Goal: Task Accomplishment & Management: Manage account settings

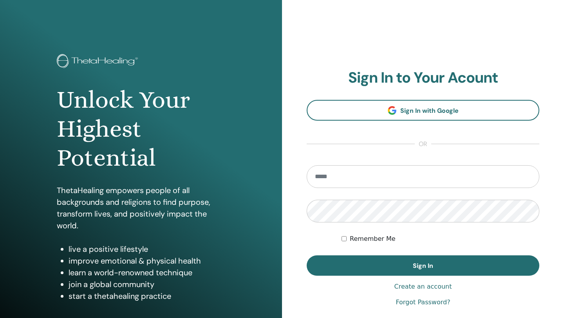
type input "**********"
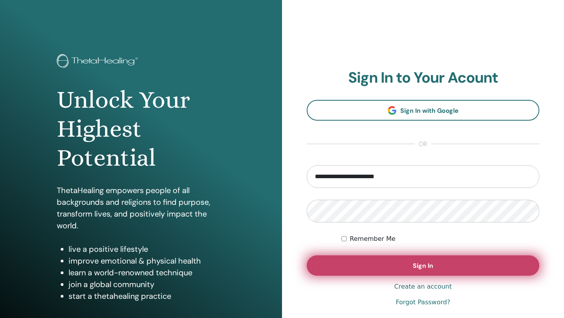
click at [417, 268] on span "Sign In" at bounding box center [423, 266] width 20 height 8
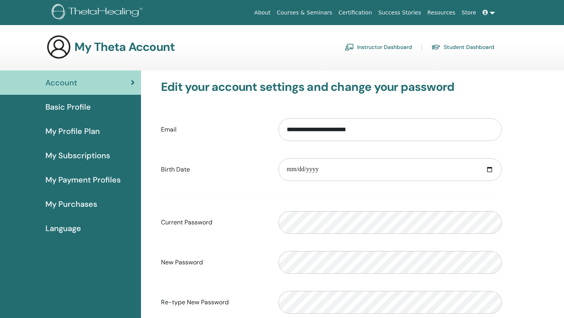
click at [81, 203] on span "My Purchases" at bounding box center [71, 204] width 52 height 12
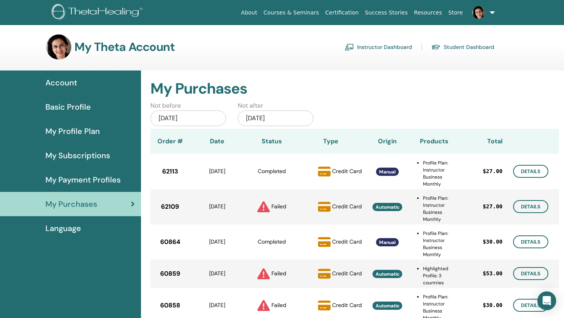
click at [554, 256] on td "Details" at bounding box center [531, 242] width 56 height 35
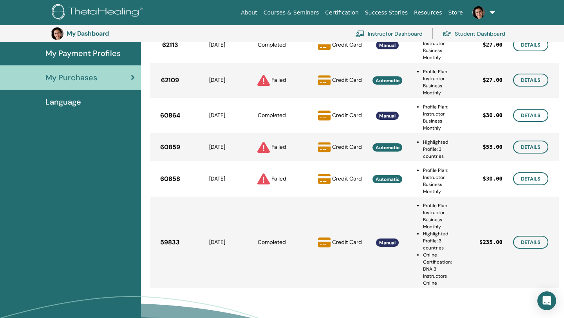
scroll to position [143, 0]
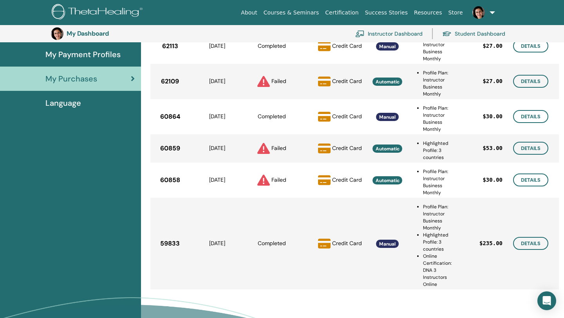
click at [549, 29] on section "My Dashboard Instructor Dashboard Student Dashboard" at bounding box center [282, 33] width 564 height 17
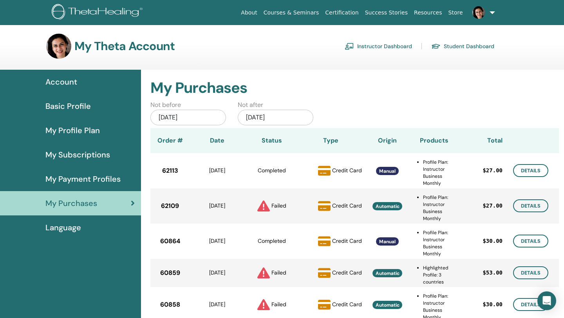
scroll to position [0, 0]
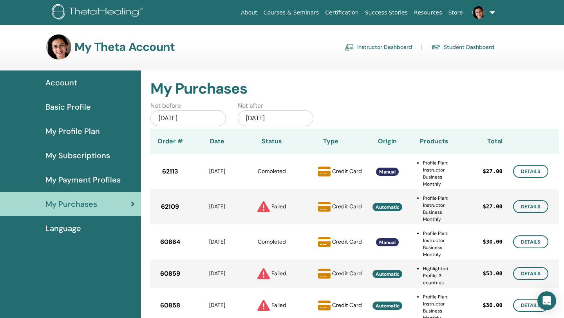
click at [101, 178] on span "My Payment Profiles" at bounding box center [82, 180] width 75 height 12
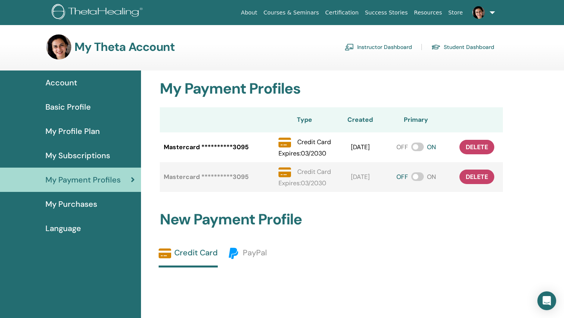
click at [445, 220] on h2 "New Payment Profile" at bounding box center [331, 220] width 353 height 18
click at [387, 47] on link "Instructor Dashboard" at bounding box center [378, 47] width 67 height 13
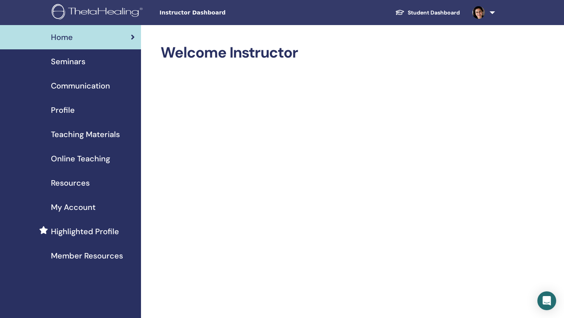
click at [74, 59] on span "Seminars" at bounding box center [68, 62] width 34 height 12
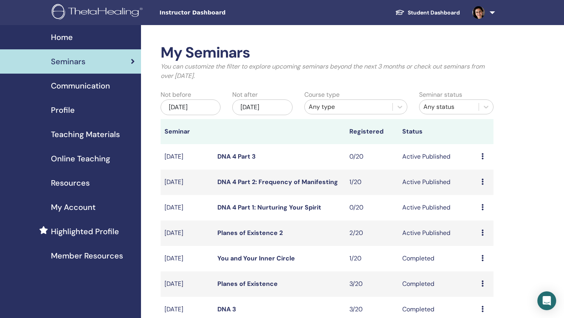
click at [267, 259] on link "You and Your Inner Circle" at bounding box center [256, 258] width 78 height 8
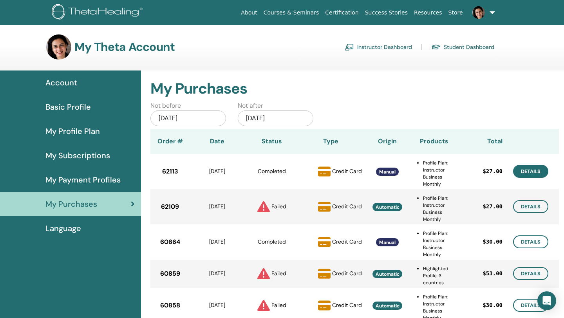
click at [535, 171] on link "Details" at bounding box center [530, 171] width 35 height 13
click at [468, 109] on div "Not before Jul/02, 2025 Not after Jan/02, 2026" at bounding box center [354, 115] width 419 height 28
click at [176, 120] on div "Jul/02, 2025" at bounding box center [188, 119] width 76 height 16
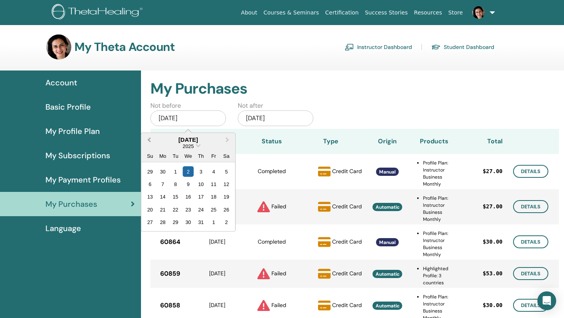
click at [149, 138] on span "Previous Month" at bounding box center [149, 140] width 0 height 8
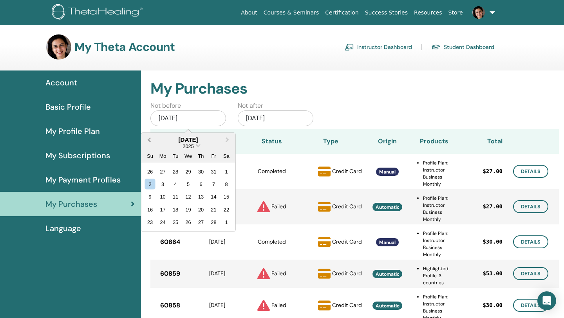
click at [149, 138] on span "Previous Month" at bounding box center [149, 140] width 0 height 8
click at [187, 170] on div "1" at bounding box center [188, 171] width 11 height 11
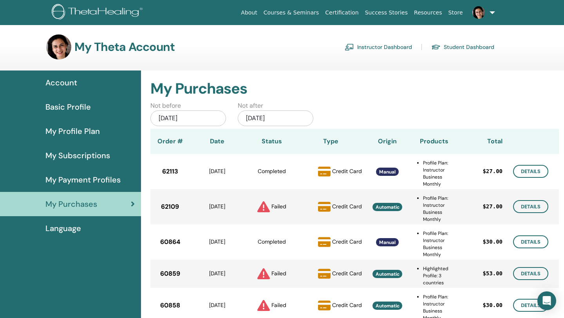
click at [557, 177] on div "Details" at bounding box center [531, 171] width 56 height 13
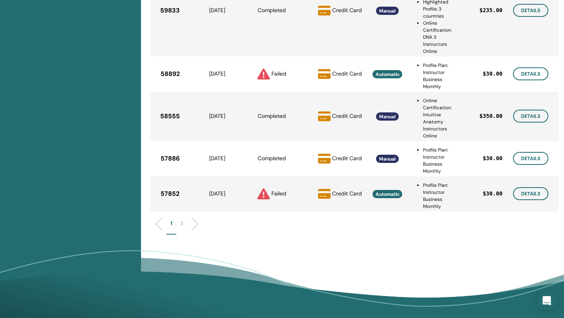
scroll to position [378, 0]
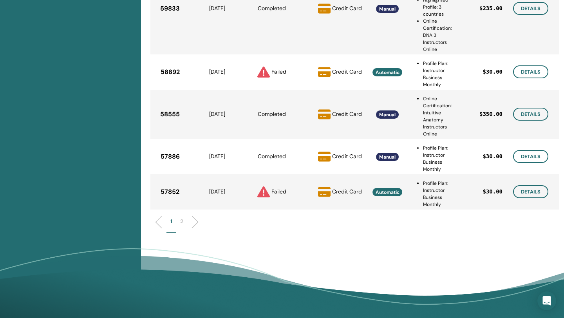
click at [557, 177] on td "Details" at bounding box center [531, 191] width 56 height 35
click at [537, 155] on link "Details" at bounding box center [530, 156] width 35 height 13
click at [481, 232] on ul "1 2" at bounding box center [354, 224] width 394 height 15
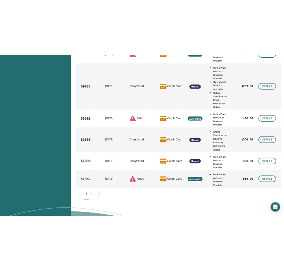
scroll to position [331, 0]
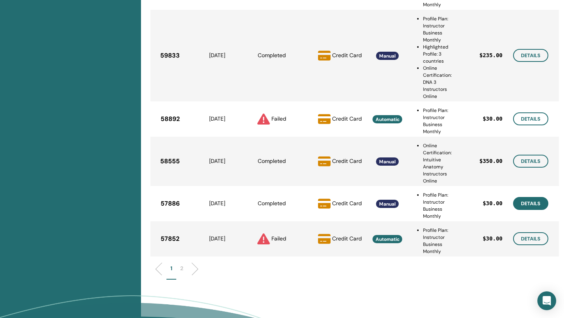
click at [530, 198] on link "Details" at bounding box center [530, 203] width 35 height 13
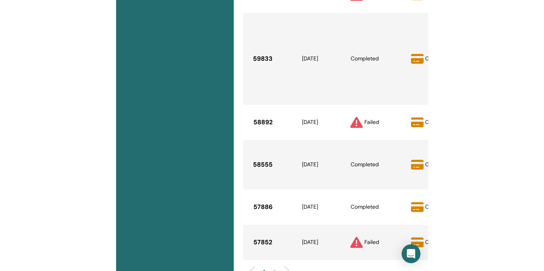
scroll to position [321, 0]
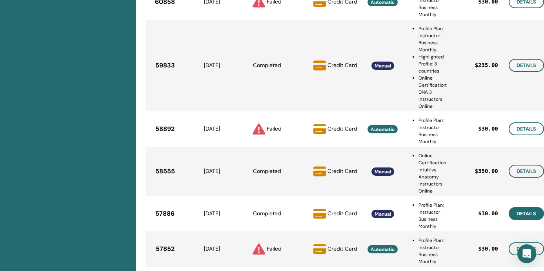
click at [524, 211] on link "Details" at bounding box center [525, 213] width 35 height 13
click at [74, 147] on div "Account Basic Profile My Profile Plan My Subscriptions My Payment Profiles My P…" at bounding box center [68, 75] width 136 height 617
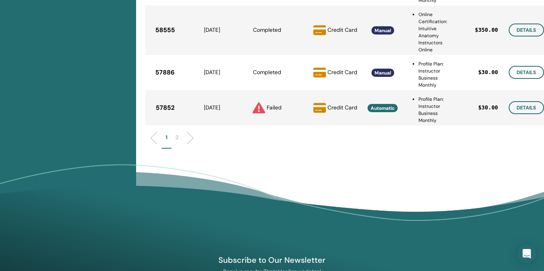
scroll to position [446, 0]
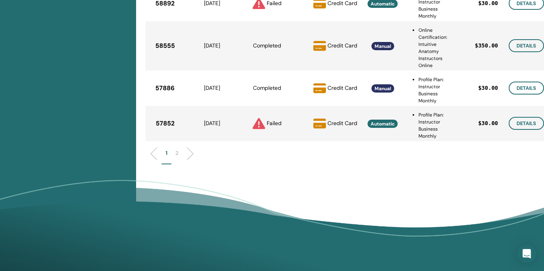
click at [179, 152] on li "2" at bounding box center [176, 156] width 11 height 15
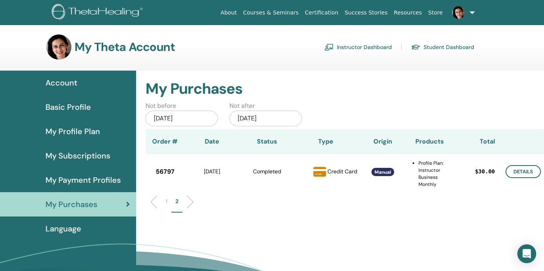
scroll to position [0, 0]
click at [167, 201] on li "1" at bounding box center [166, 204] width 10 height 15
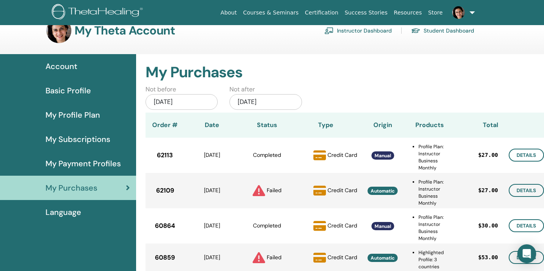
scroll to position [16, 0]
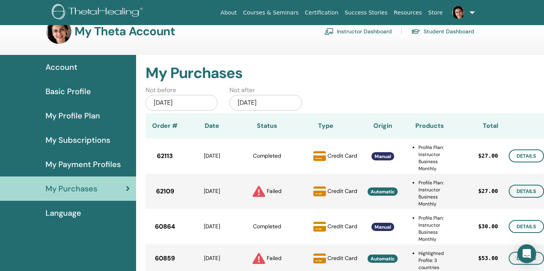
click at [195, 103] on div "Jan/01, 2025" at bounding box center [181, 103] width 72 height 16
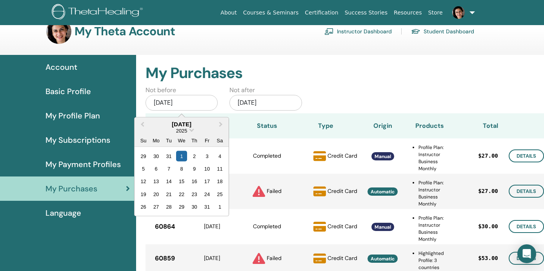
click at [190, 128] on div "2025" at bounding box center [181, 130] width 94 height 7
click at [191, 129] on span "Choose Date" at bounding box center [191, 129] width 5 height 5
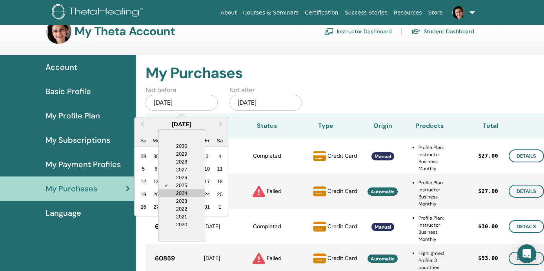
click at [190, 193] on div "2024" at bounding box center [181, 193] width 46 height 8
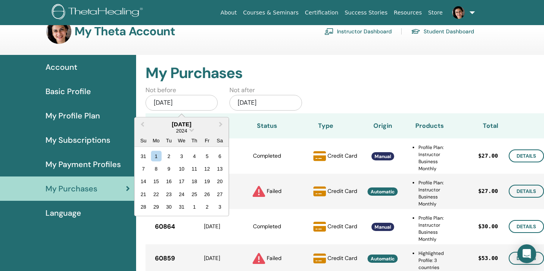
click at [270, 98] on div "Jan/02, 2026" at bounding box center [265, 103] width 72 height 16
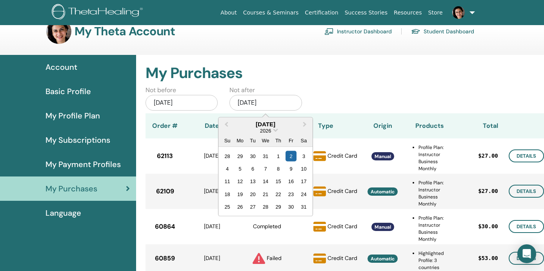
click at [276, 133] on div "2026" at bounding box center [265, 130] width 94 height 7
click at [276, 132] on div "2026" at bounding box center [265, 130] width 94 height 7
click at [275, 131] on span "Choose Date" at bounding box center [275, 129] width 5 height 5
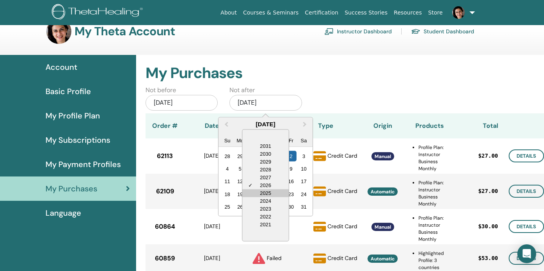
click at [269, 192] on div "2025" at bounding box center [265, 193] width 46 height 8
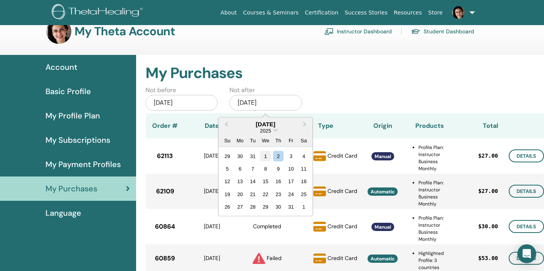
click at [268, 154] on div "1" at bounding box center [265, 155] width 11 height 11
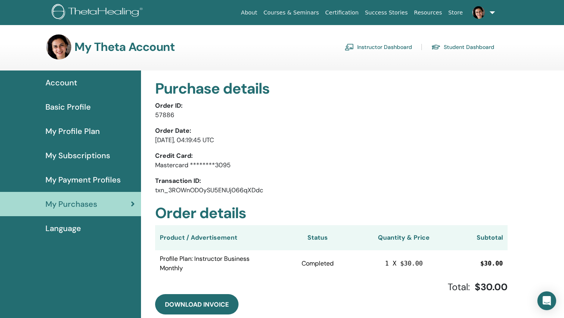
click at [447, 107] on p "Order ID:" at bounding box center [331, 105] width 353 height 9
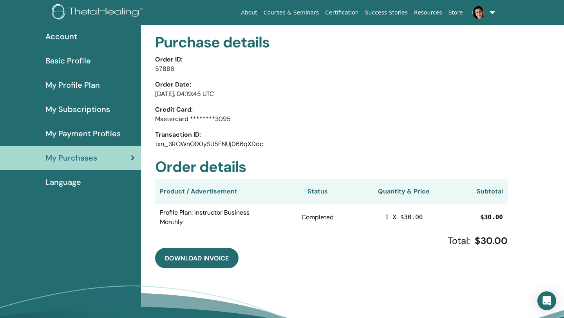
scroll to position [47, 0]
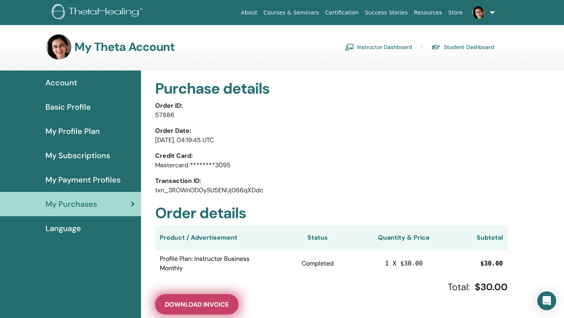
click at [187, 308] on span "Download Invoice" at bounding box center [197, 305] width 64 height 8
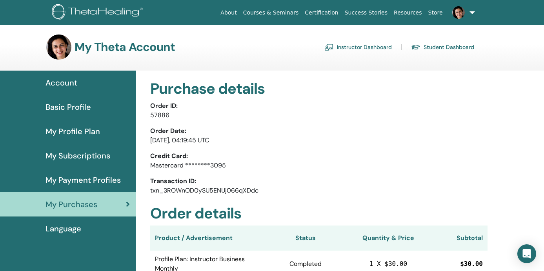
click at [512, 242] on div "Purchase details Order ID: 57886 Order Date: [DATE], 04:19:45 UTC Credit Card: …" at bounding box center [340, 241] width 408 height 340
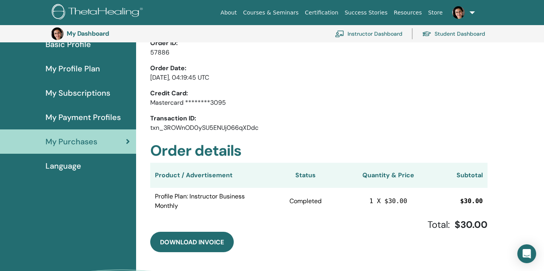
scroll to position [64, 0]
